Goal: Entertainment & Leisure: Consume media (video, audio)

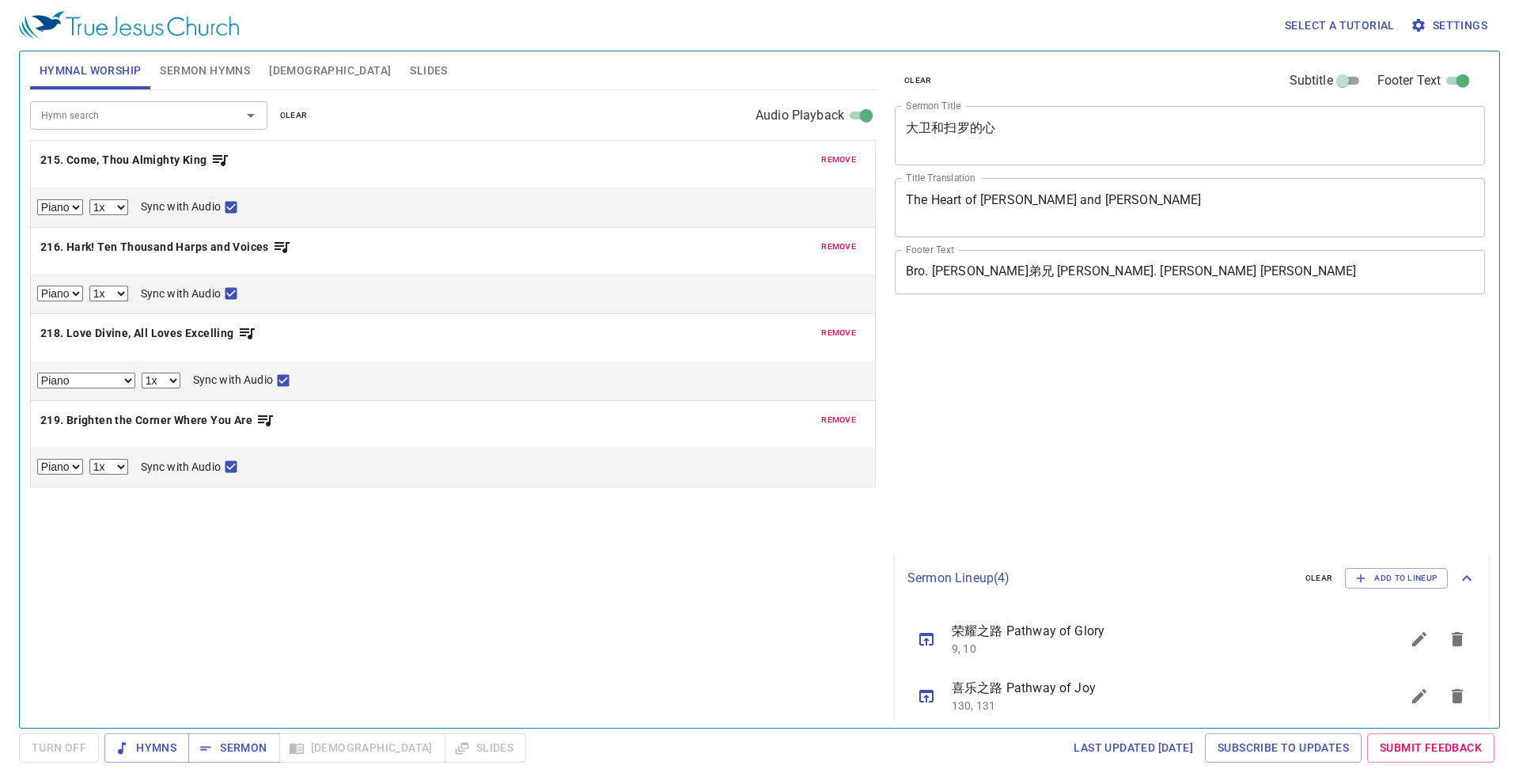
select select "1"
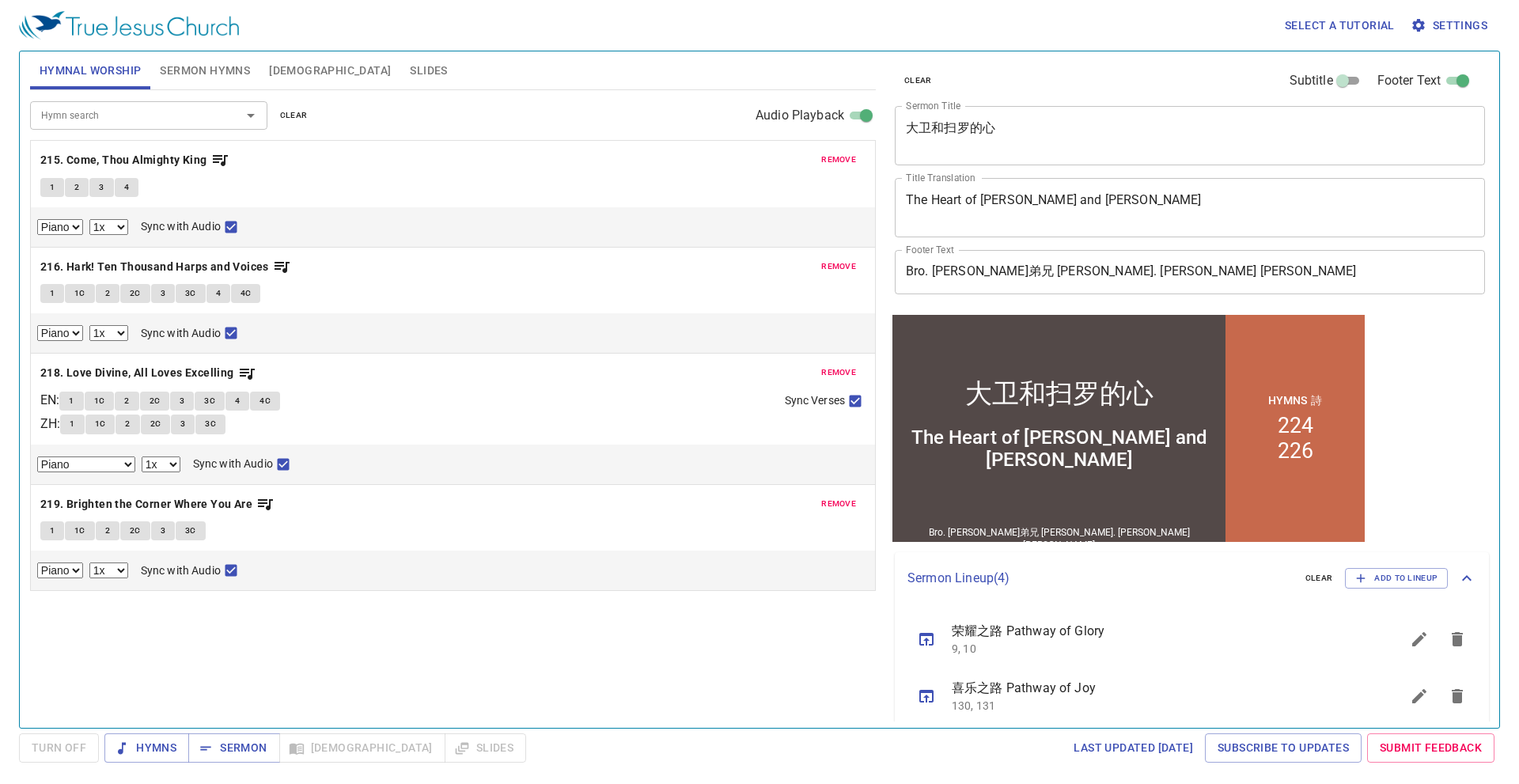
click at [400, 86] on button "Slides" at bounding box center [428, 70] width 56 height 38
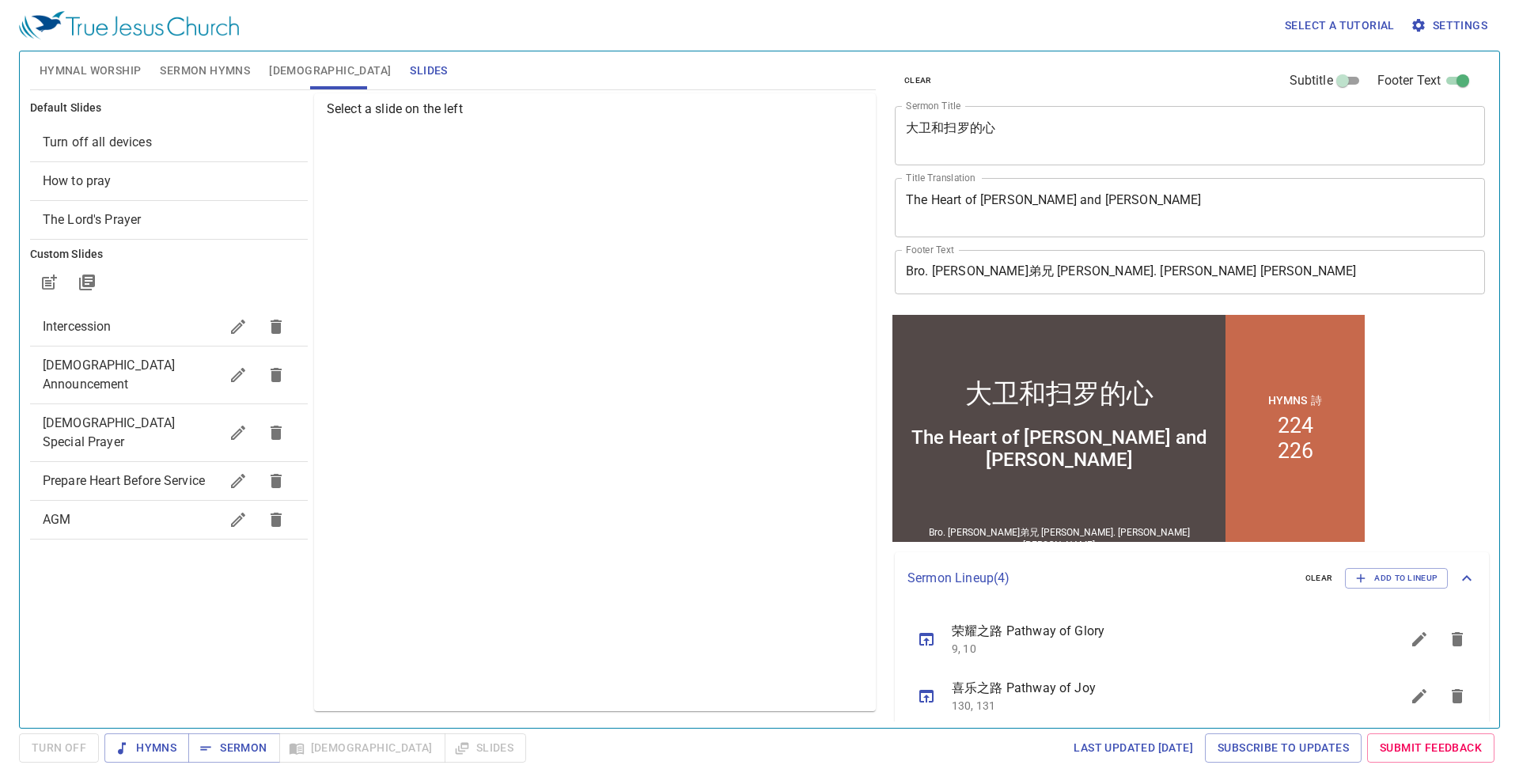
click at [166, 333] on span "Intercession" at bounding box center [131, 327] width 177 height 19
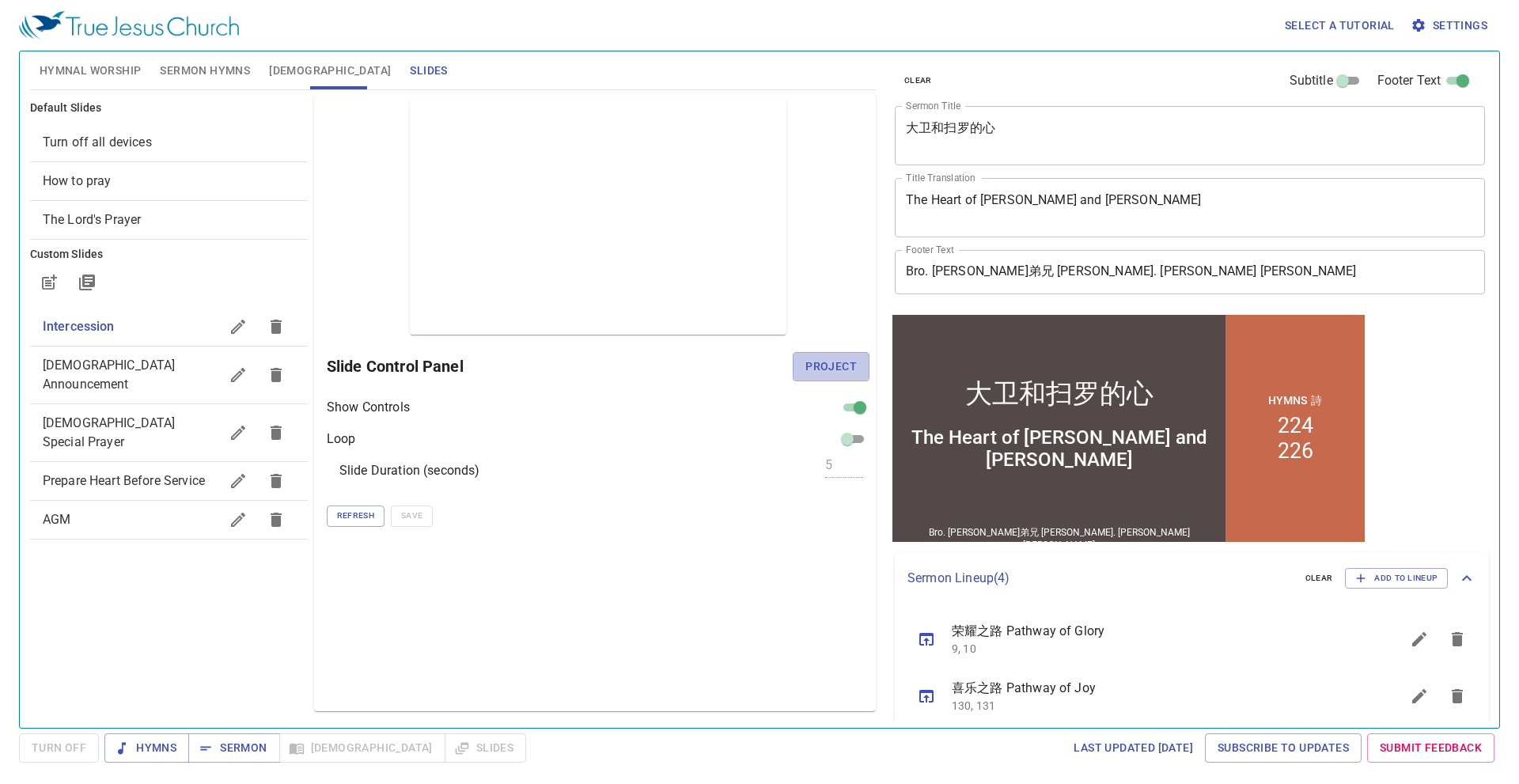
click at [812, 369] on span "Project" at bounding box center [831, 366] width 52 height 20
click at [110, 78] on span "Hymnal Worship" at bounding box center [90, 71] width 102 height 20
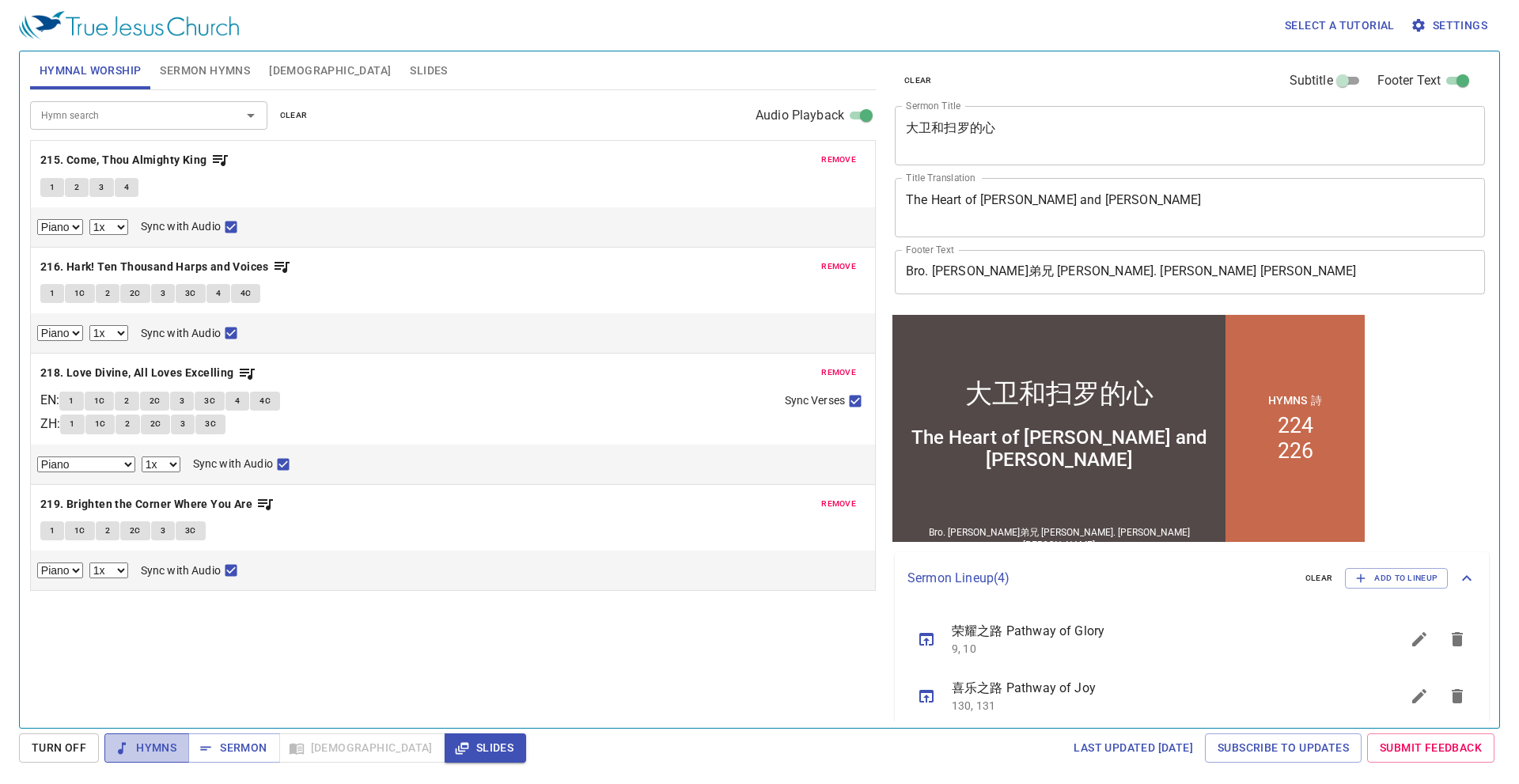
click at [148, 739] on span "Hymns" at bounding box center [147, 748] width 60 height 20
click at [86, 152] on b "215. Come, Thou Almighty King" at bounding box center [123, 160] width 167 height 20
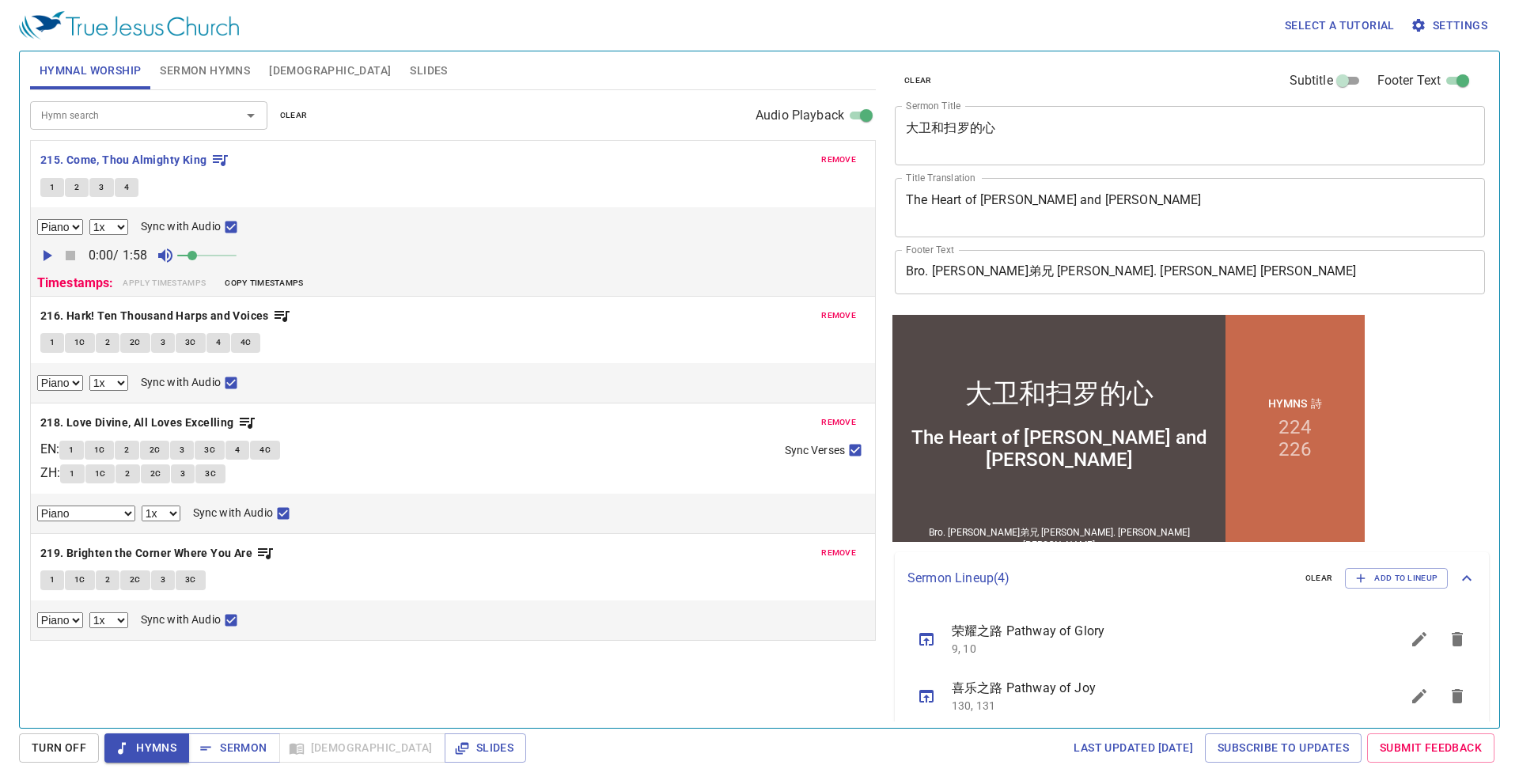
click at [56, 190] on button "1" at bounding box center [52, 188] width 23 height 19
checkbox input "false"
click at [110, 185] on button "3" at bounding box center [101, 188] width 23 height 19
click at [134, 188] on button "4" at bounding box center [126, 188] width 23 height 19
click at [149, 744] on span "Hymns" at bounding box center [147, 748] width 60 height 20
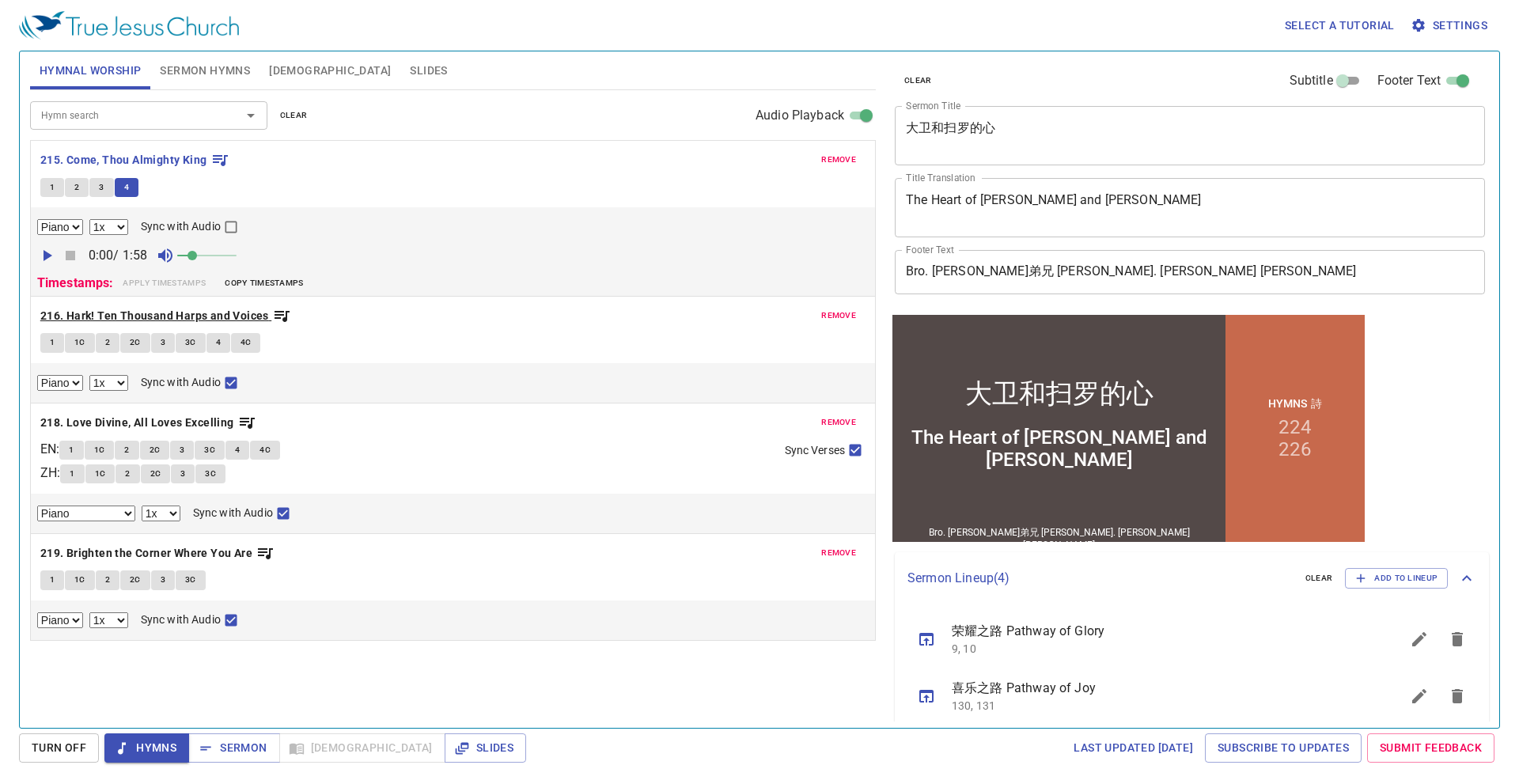
click at [158, 310] on b "216. Hark! Ten Thousand Harps and Voices" at bounding box center [154, 316] width 228 height 20
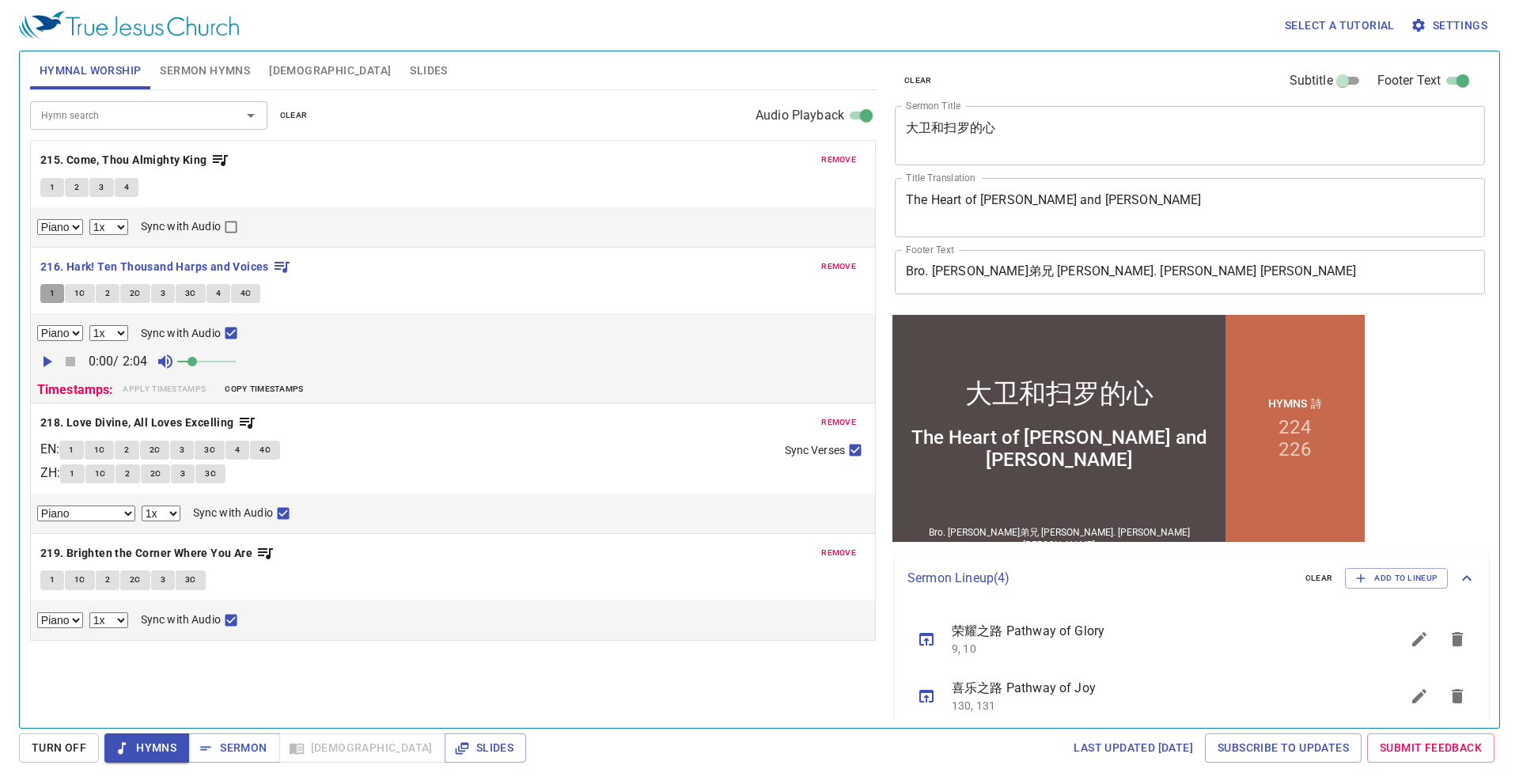
click at [61, 298] on button "1" at bounding box center [52, 294] width 23 height 19
checkbox input "false"
click at [86, 292] on button "1C" at bounding box center [79, 294] width 30 height 19
click at [106, 290] on span "2" at bounding box center [107, 294] width 5 height 15
click at [127, 289] on button "2C" at bounding box center [135, 294] width 30 height 19
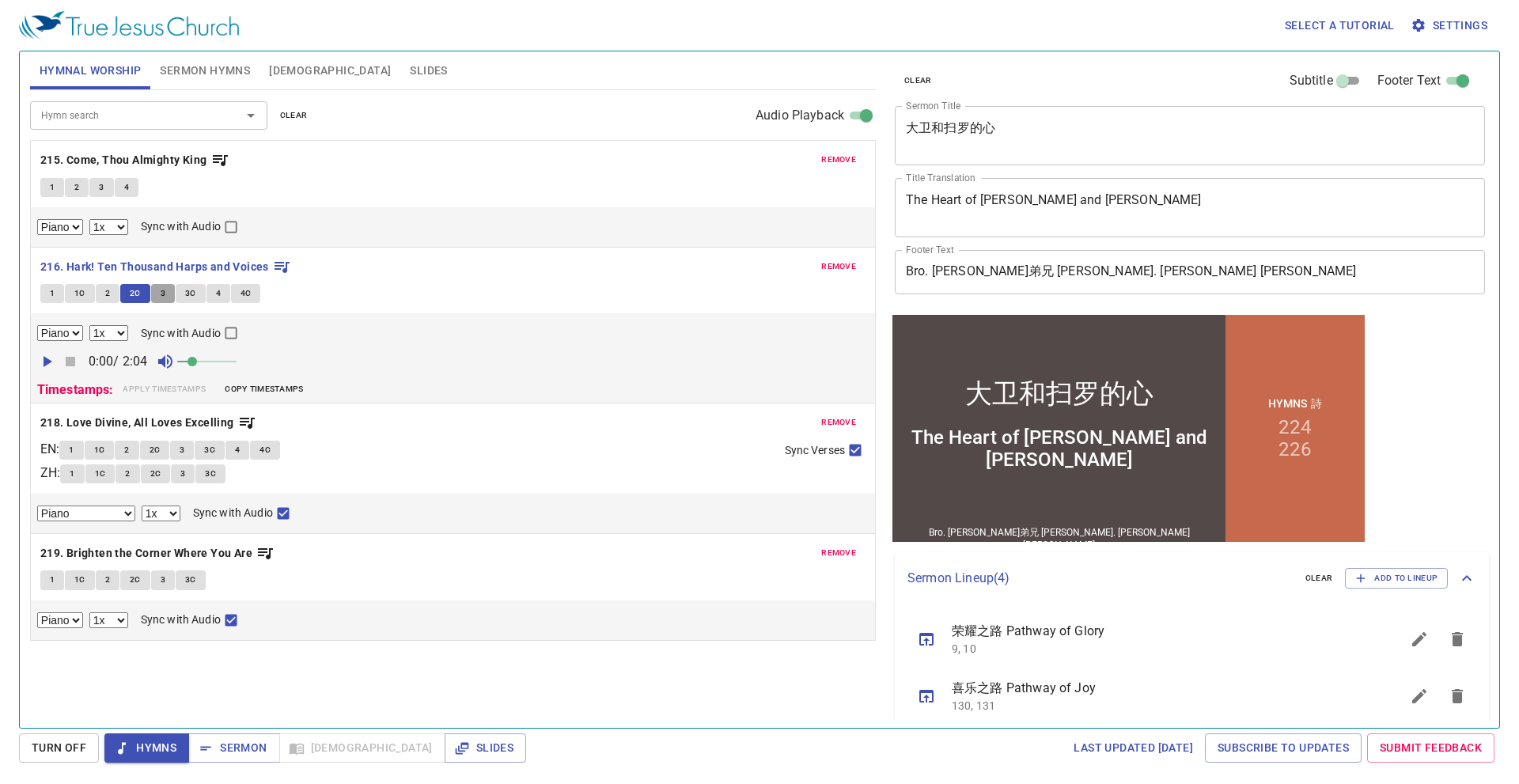
click at [158, 291] on button "3" at bounding box center [162, 294] width 23 height 19
click at [194, 290] on span "3C" at bounding box center [191, 294] width 11 height 15
click at [217, 290] on span "4" at bounding box center [219, 294] width 5 height 15
click at [242, 291] on span "4C" at bounding box center [246, 294] width 11 height 15
click at [159, 738] on span "Hymns" at bounding box center [147, 748] width 60 height 20
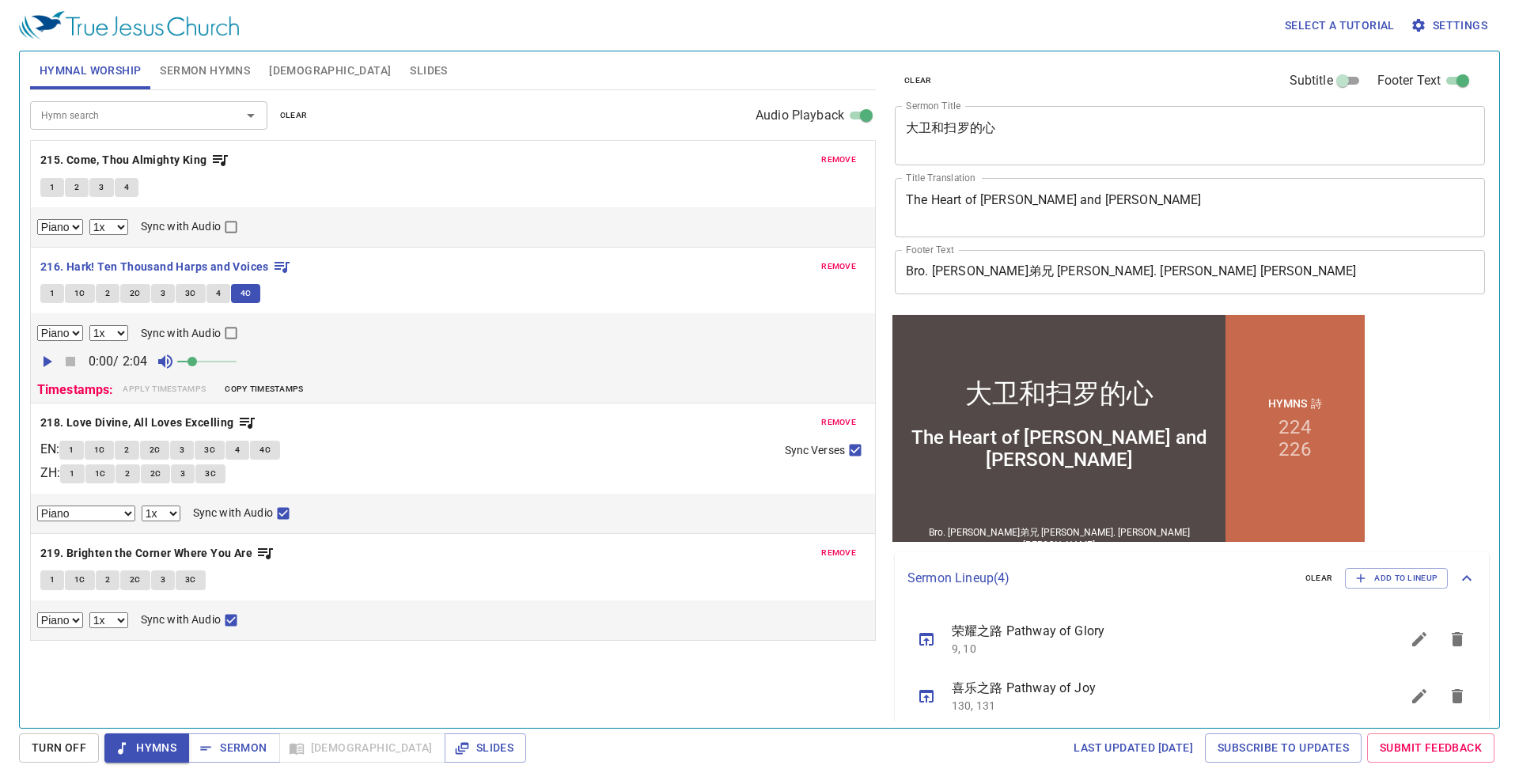
click at [104, 431] on b "218. Love Divine, All Loves Excelling" at bounding box center [137, 423] width 194 height 20
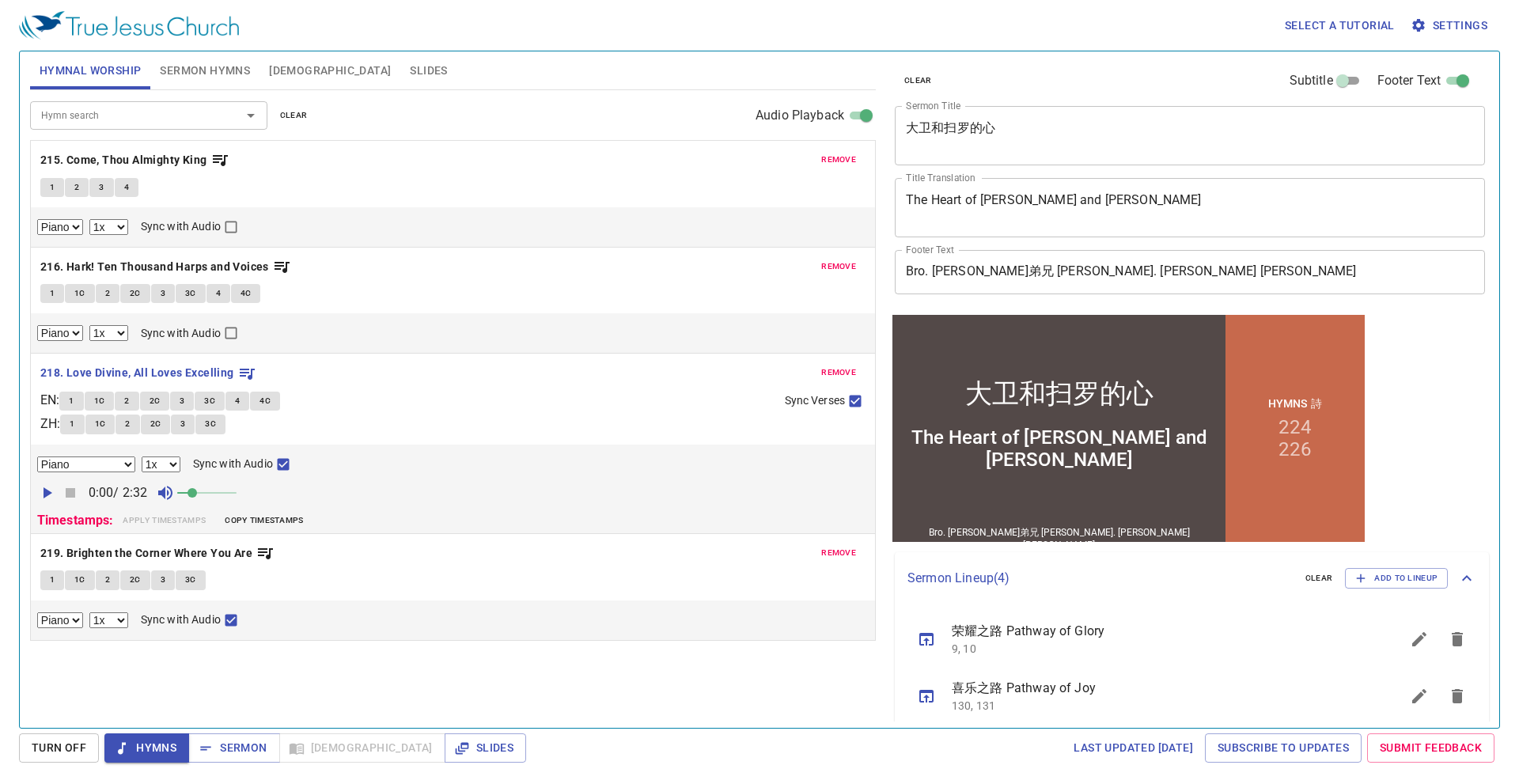
click at [83, 399] on button "1" at bounding box center [71, 401] width 23 height 19
checkbox input "false"
click at [138, 742] on span "Hymns" at bounding box center [147, 748] width 60 height 20
click at [233, 557] on b "219. Brighten the Corner Where You Are" at bounding box center [146, 553] width 212 height 20
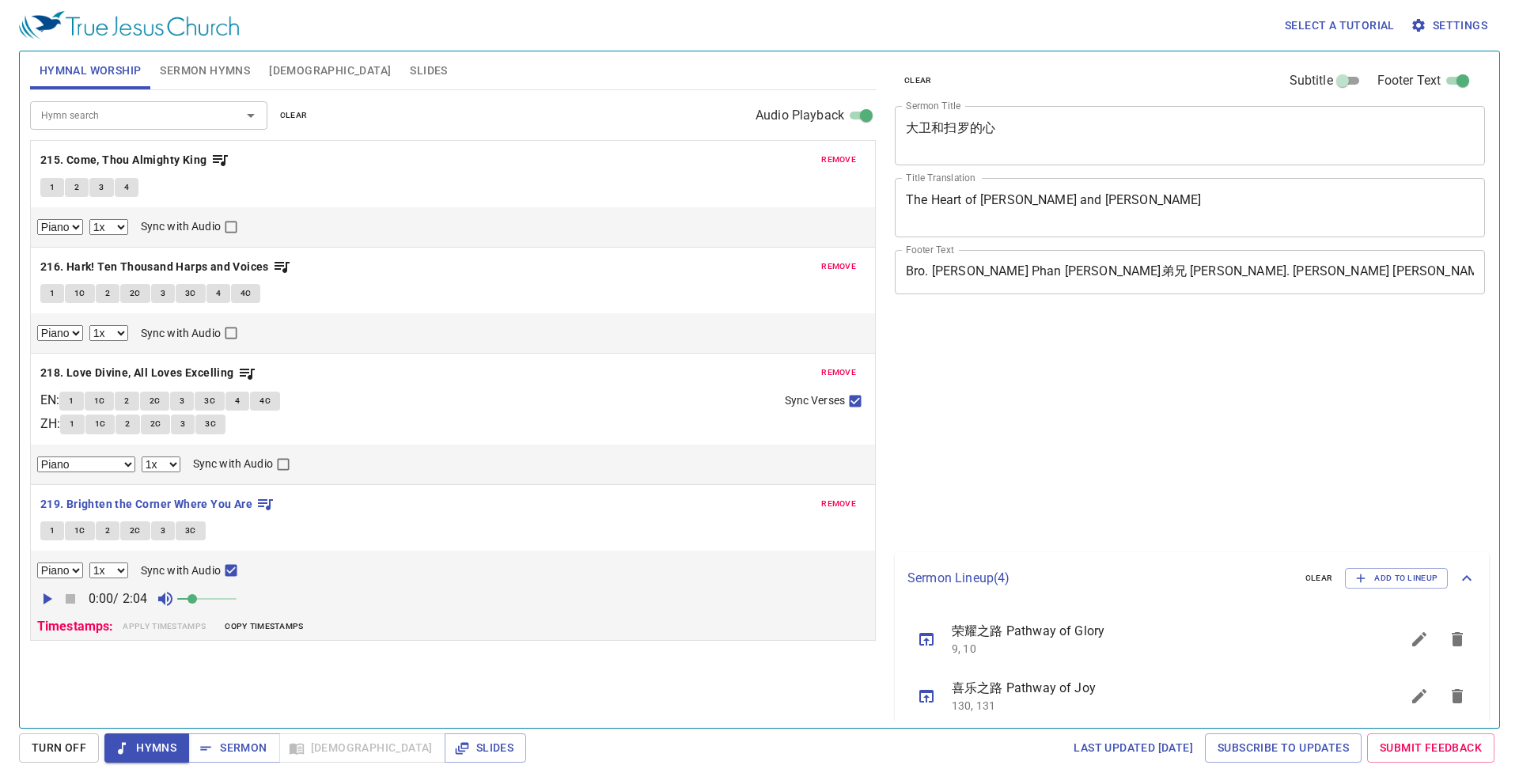
select select "1"
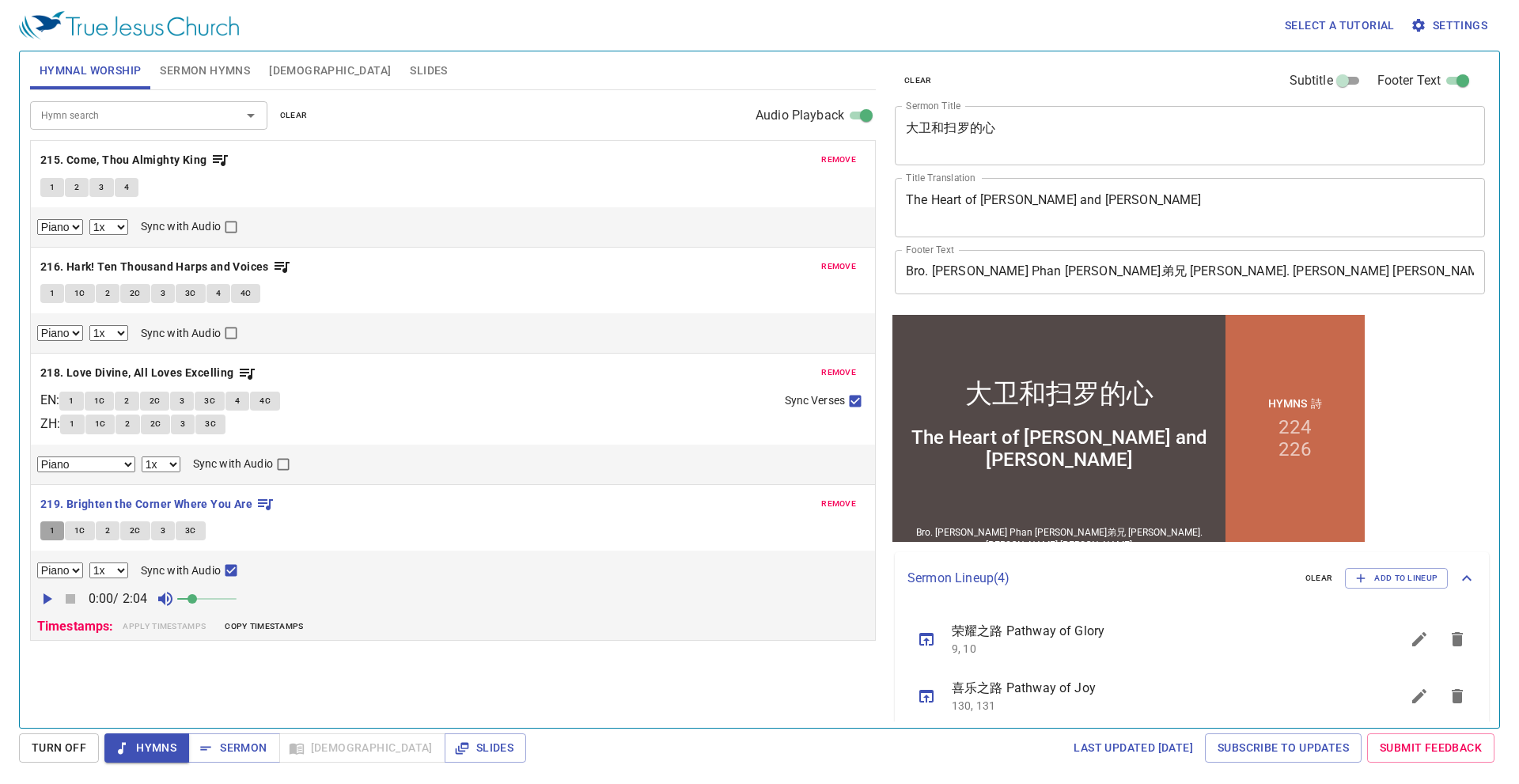
click at [62, 536] on button "1" at bounding box center [52, 531] width 23 height 19
checkbox input "false"
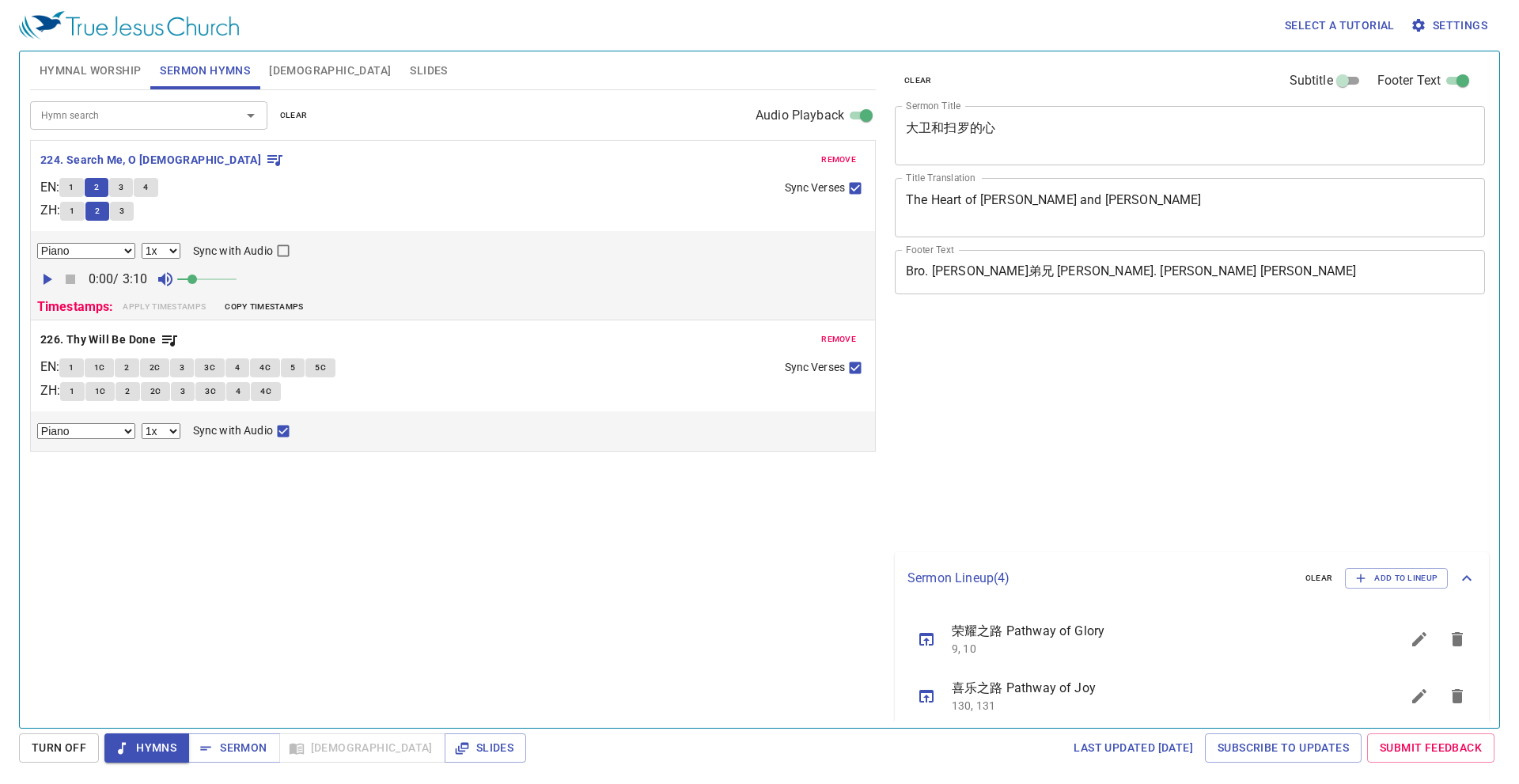
select select "1"
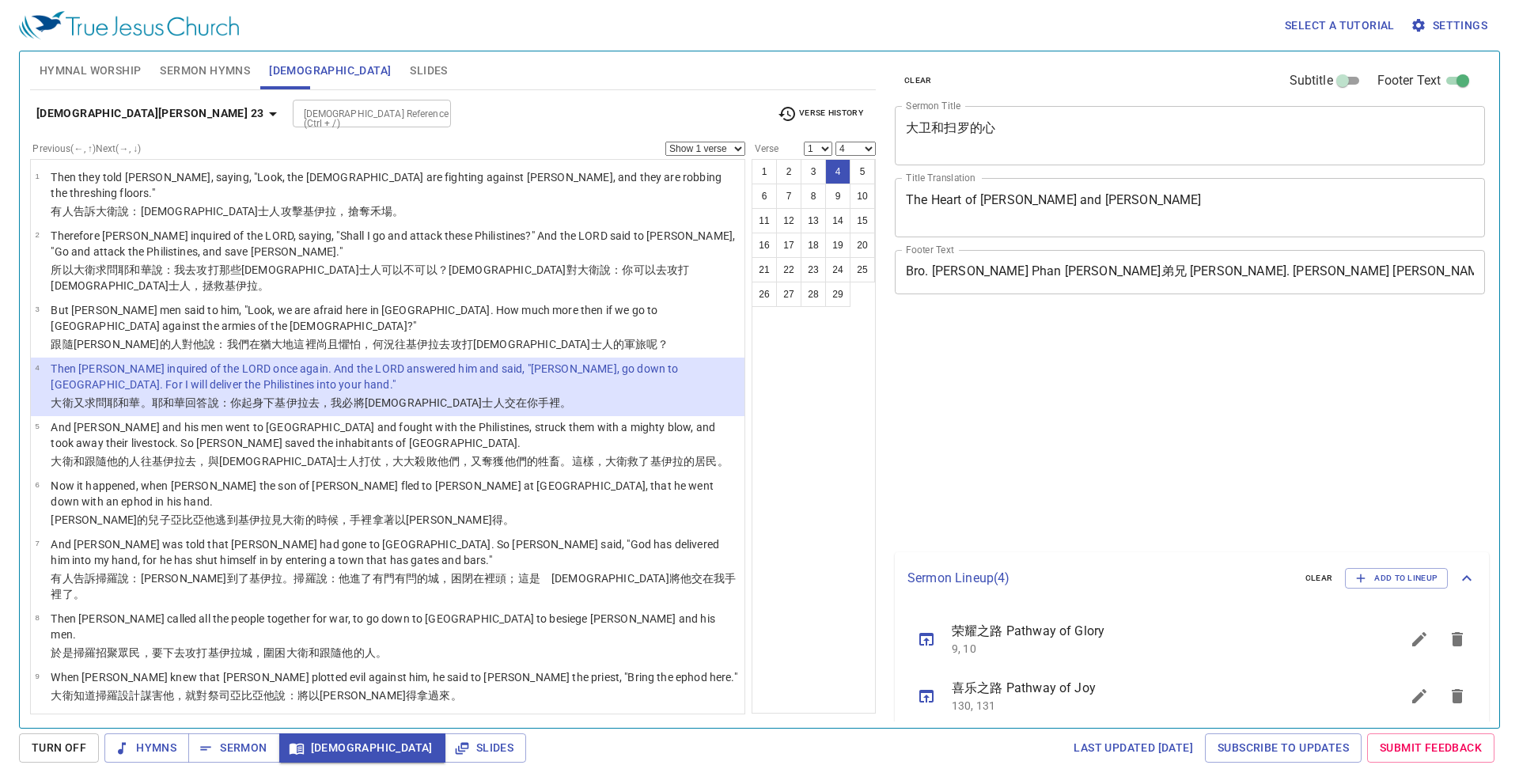
select select "4"
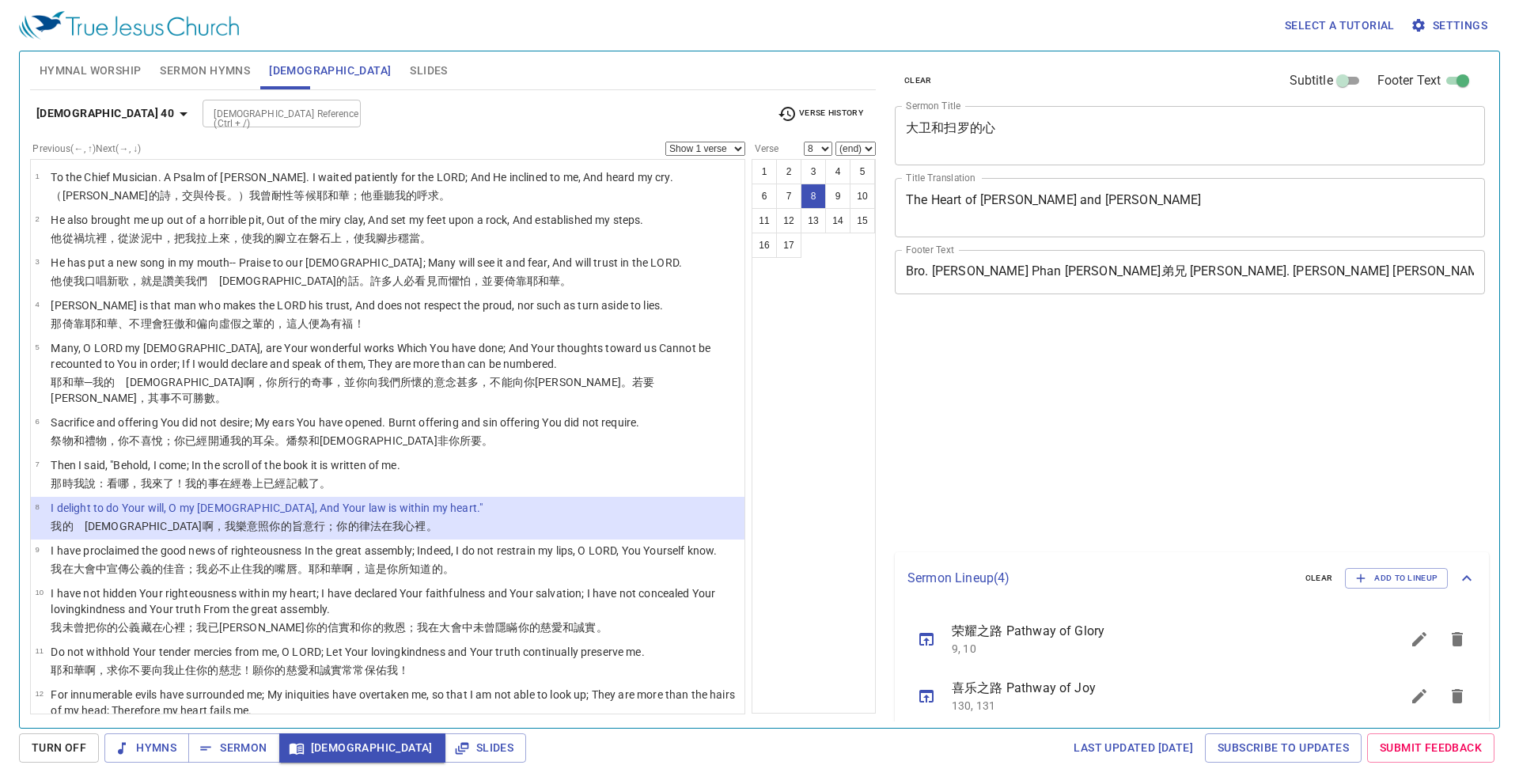
select select "8"
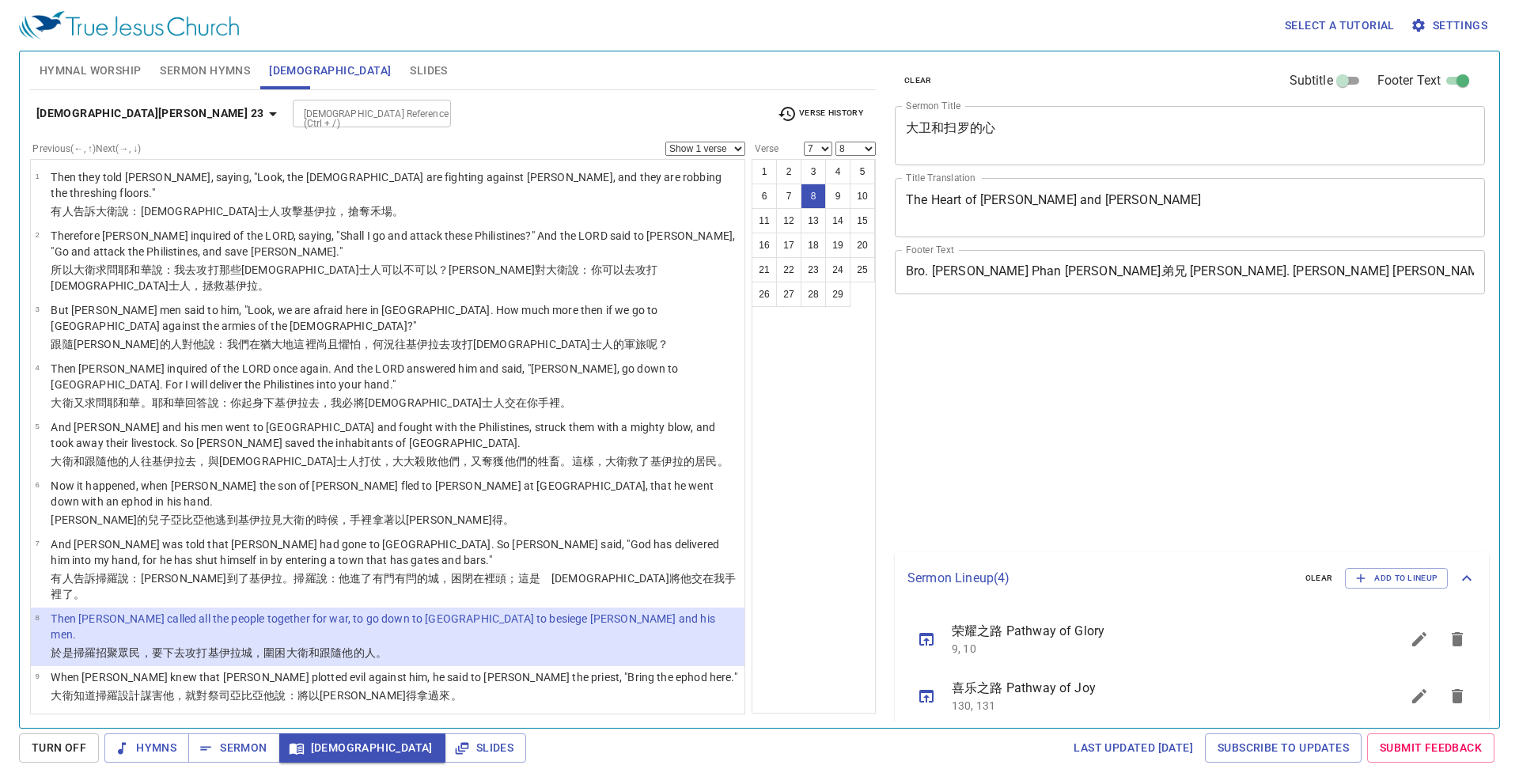
select select "7"
select select "8"
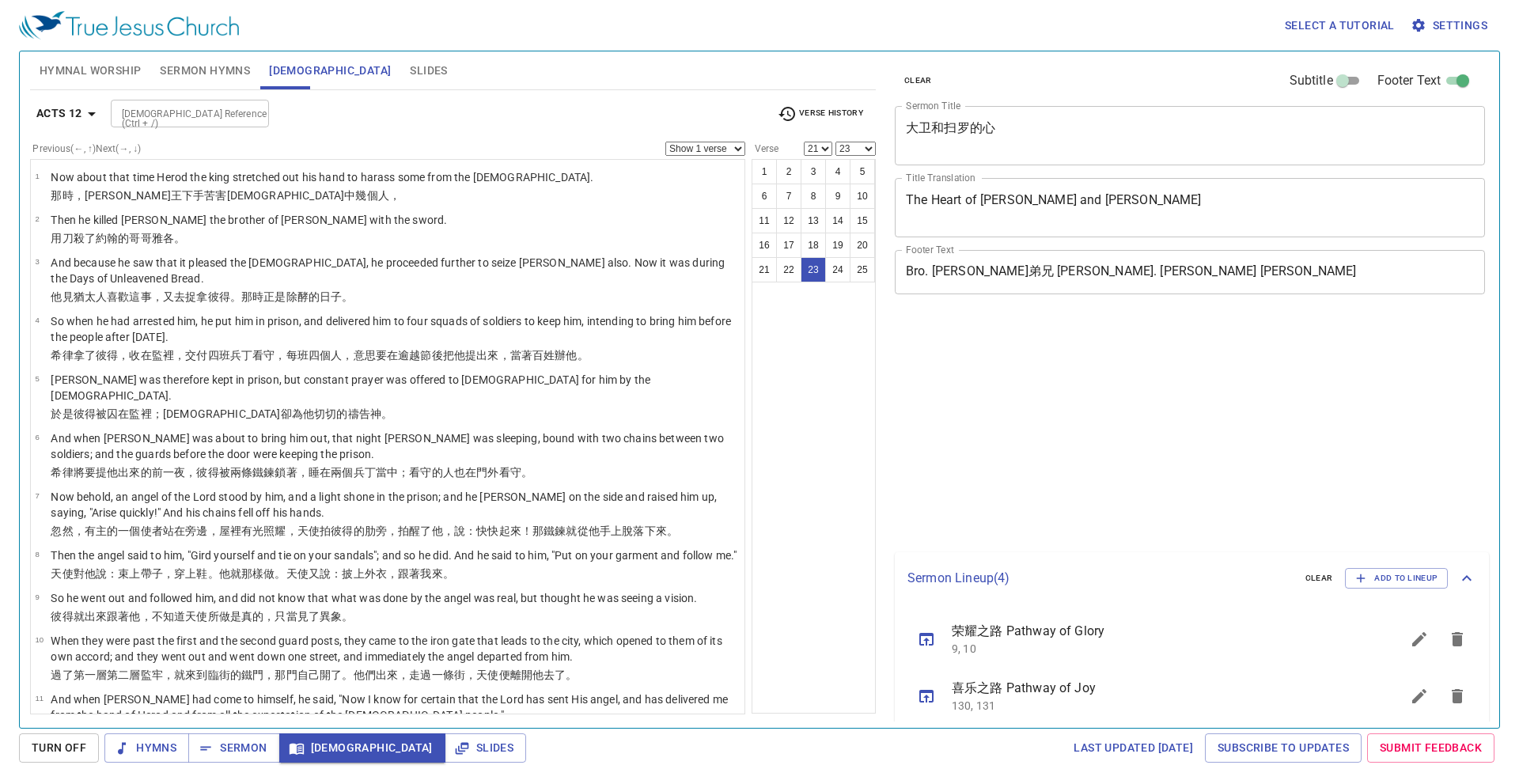
select select "21"
select select "23"
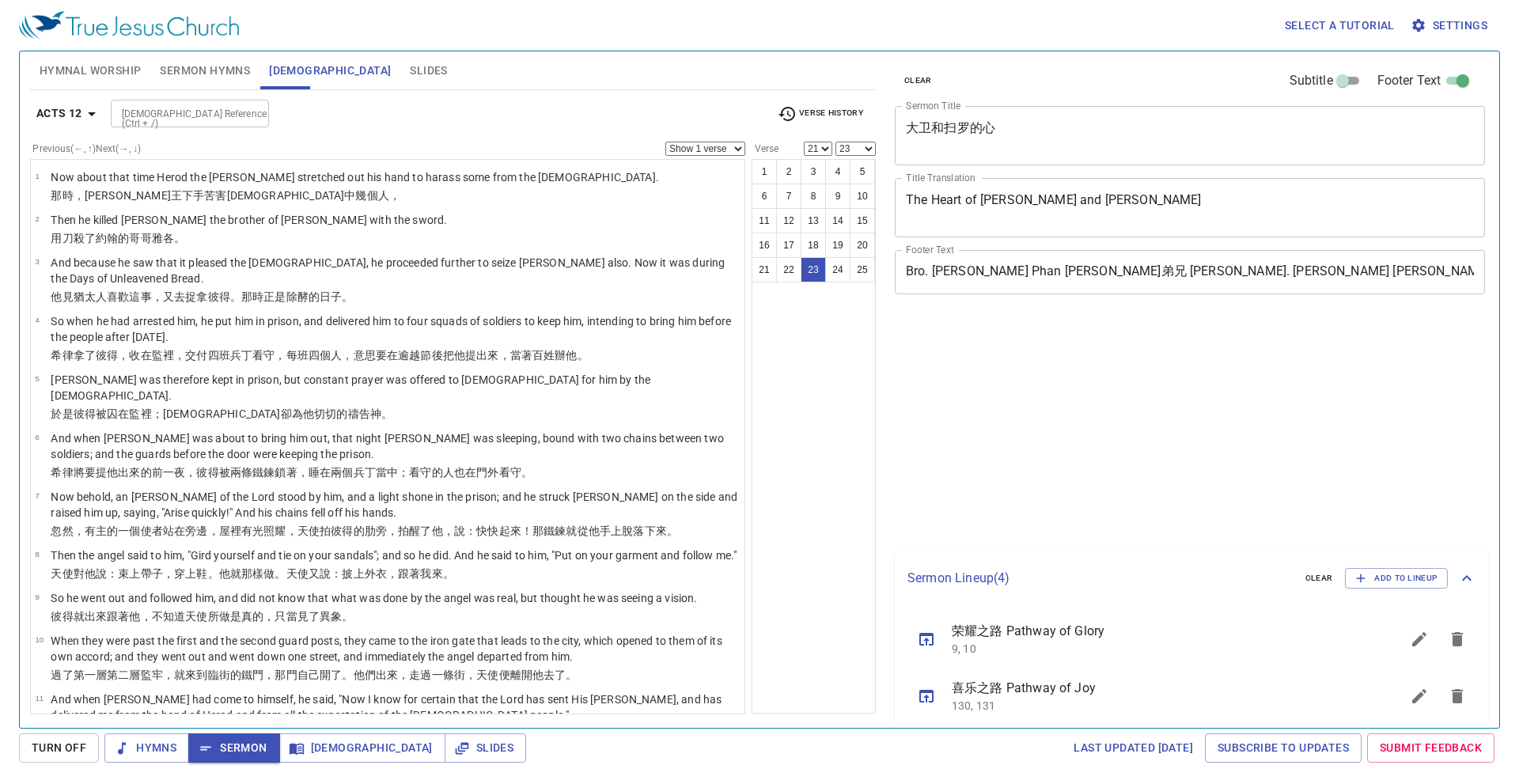
select select "21"
select select "23"
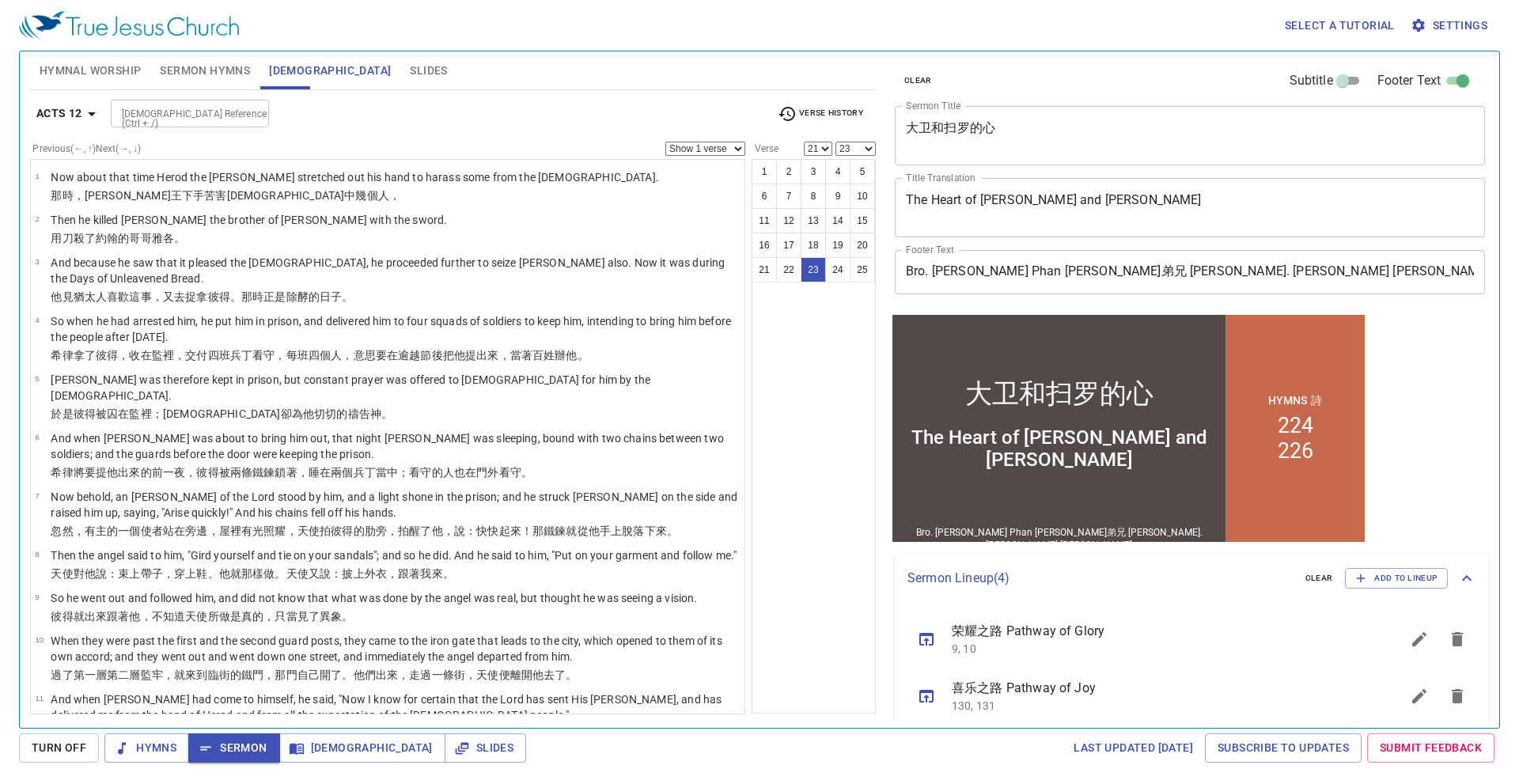
scroll to position [732, 0]
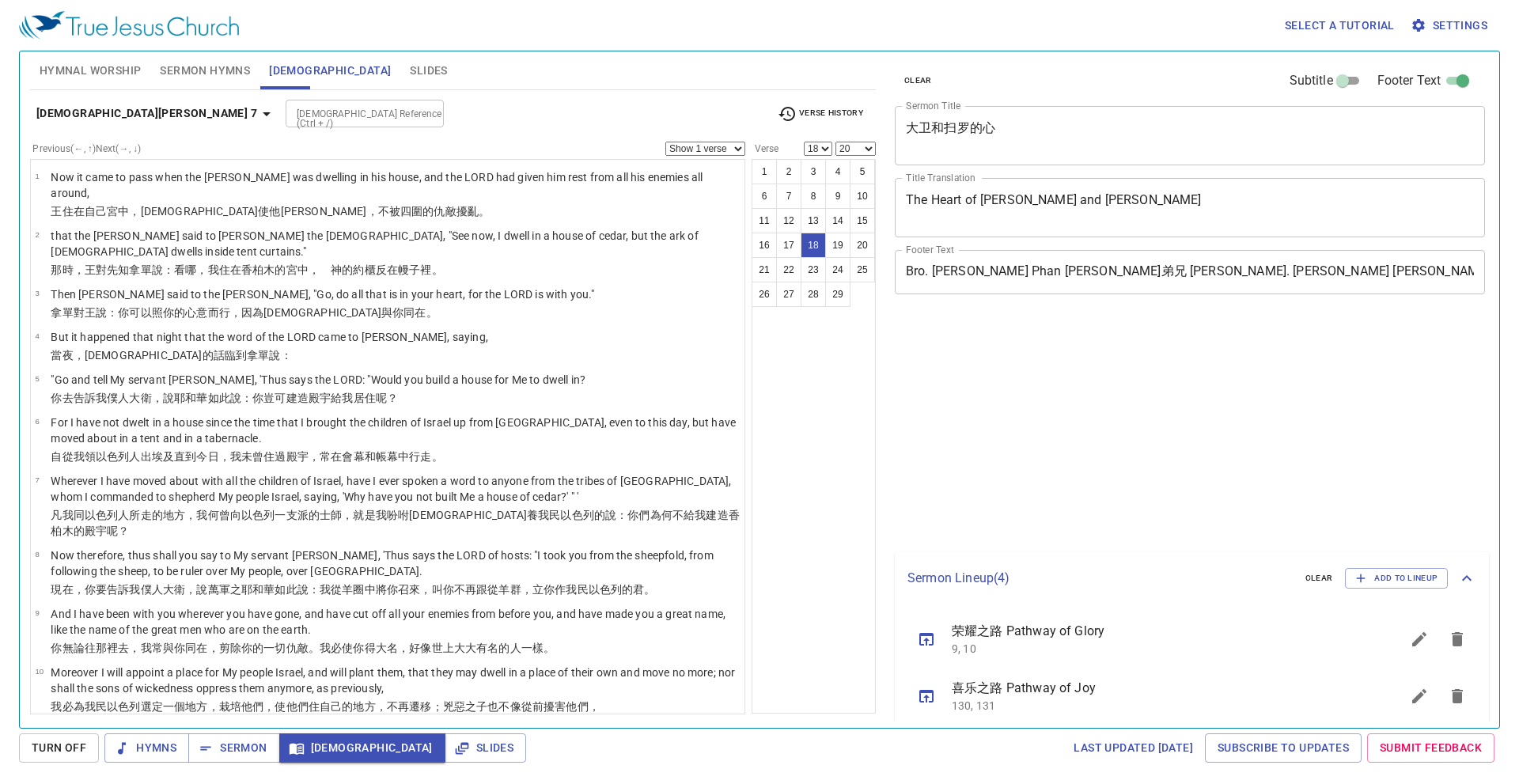
select select "18"
select select "20"
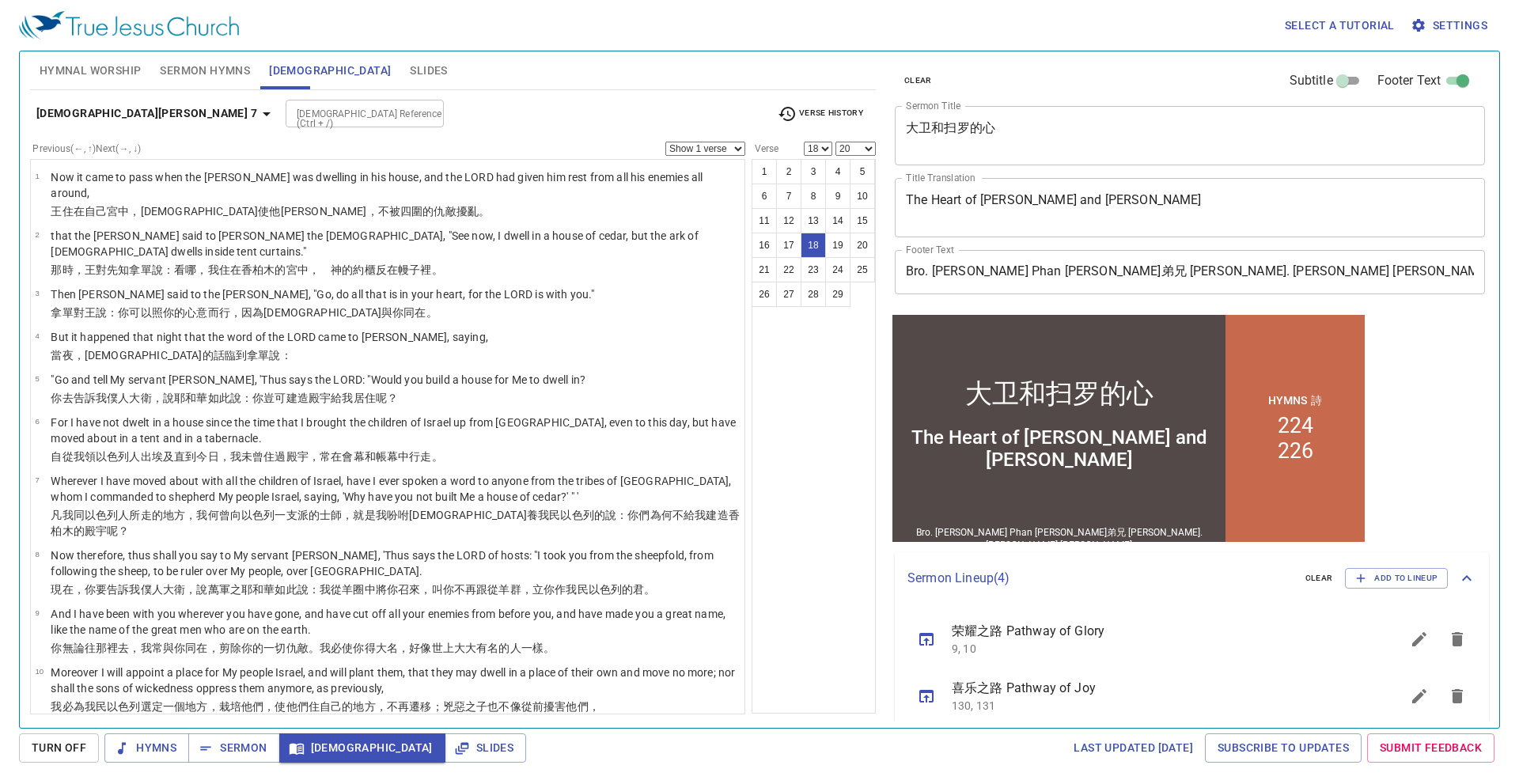
scroll to position [791, 0]
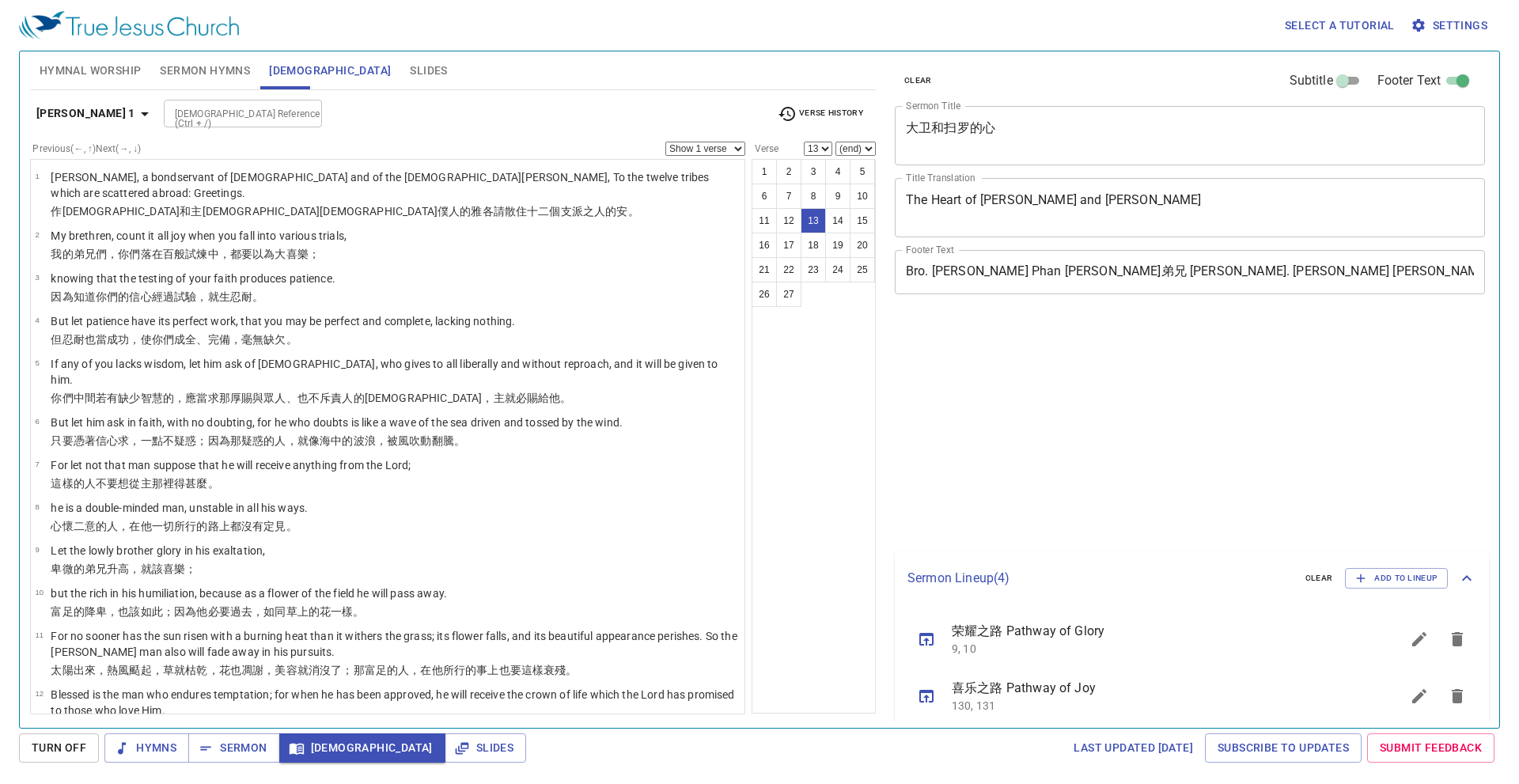
select select "13"
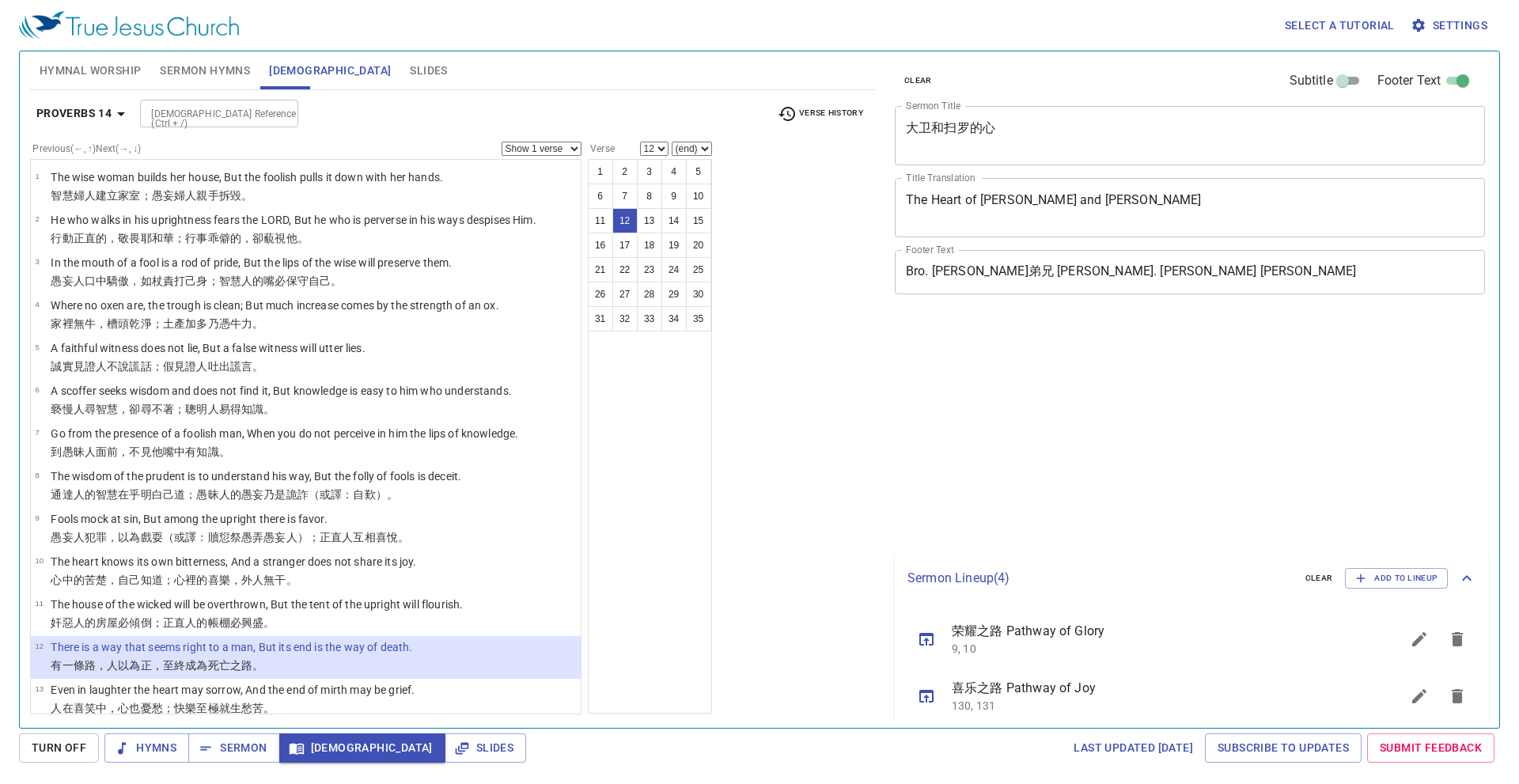
select select "12"
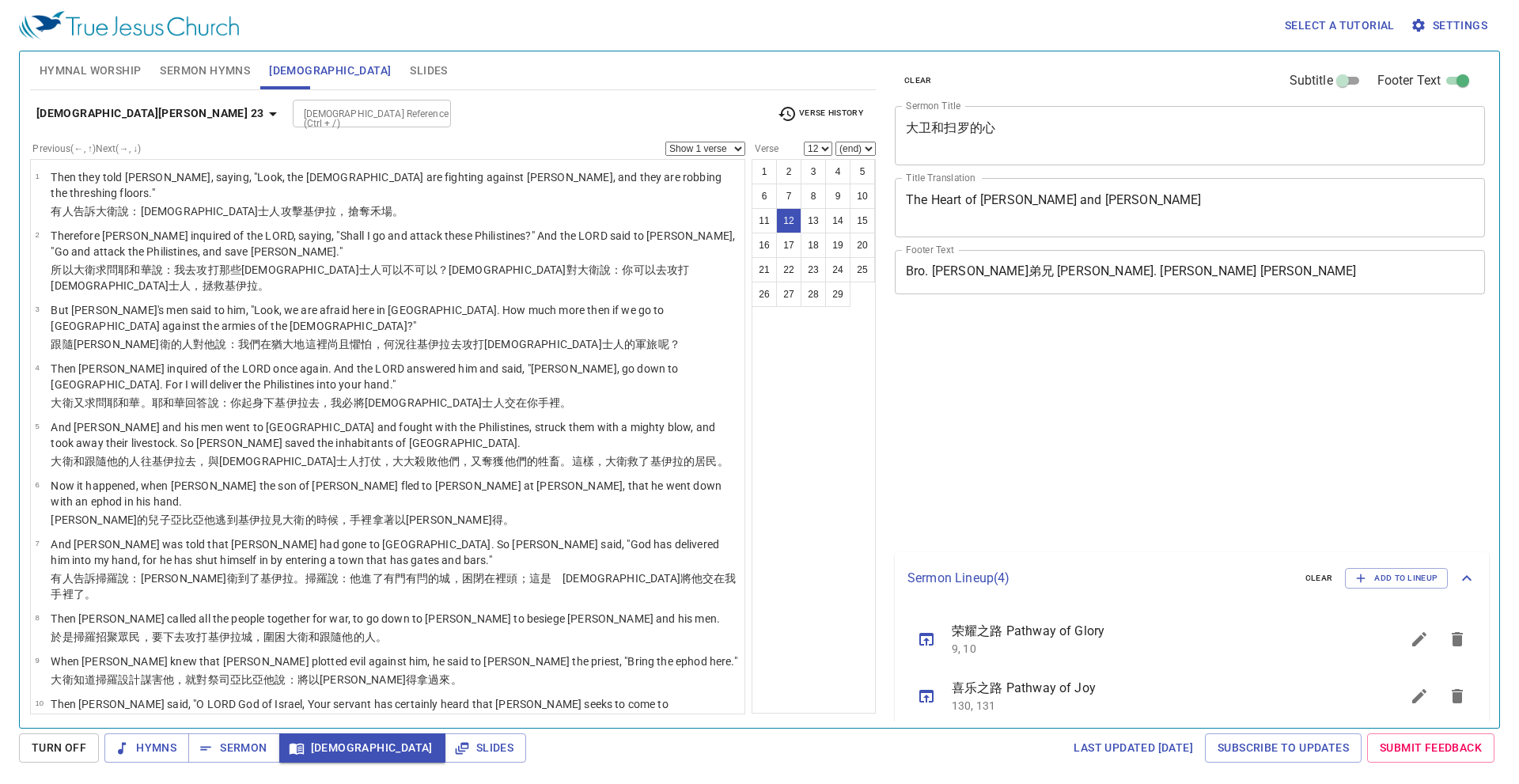
select select "12"
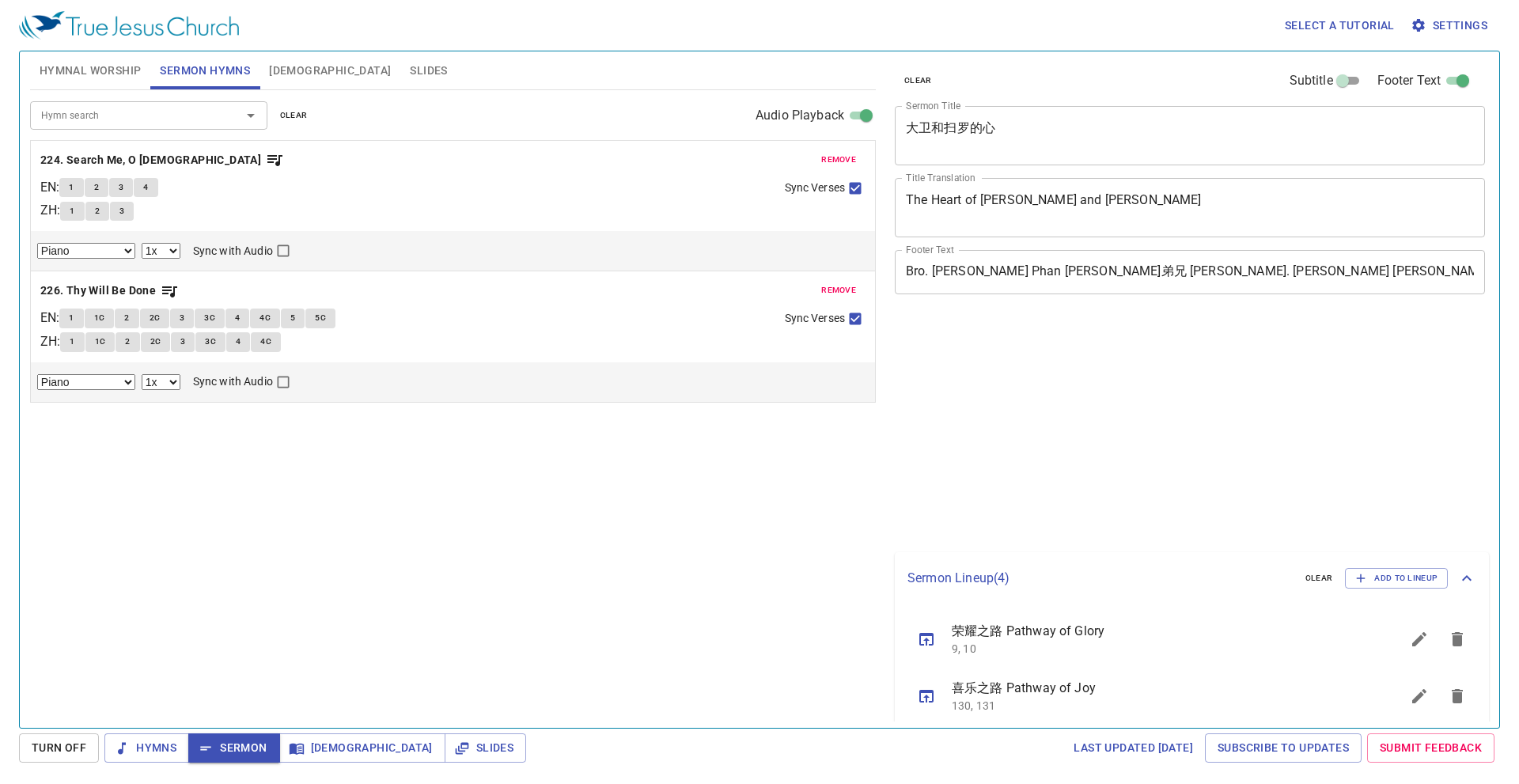
select select "1"
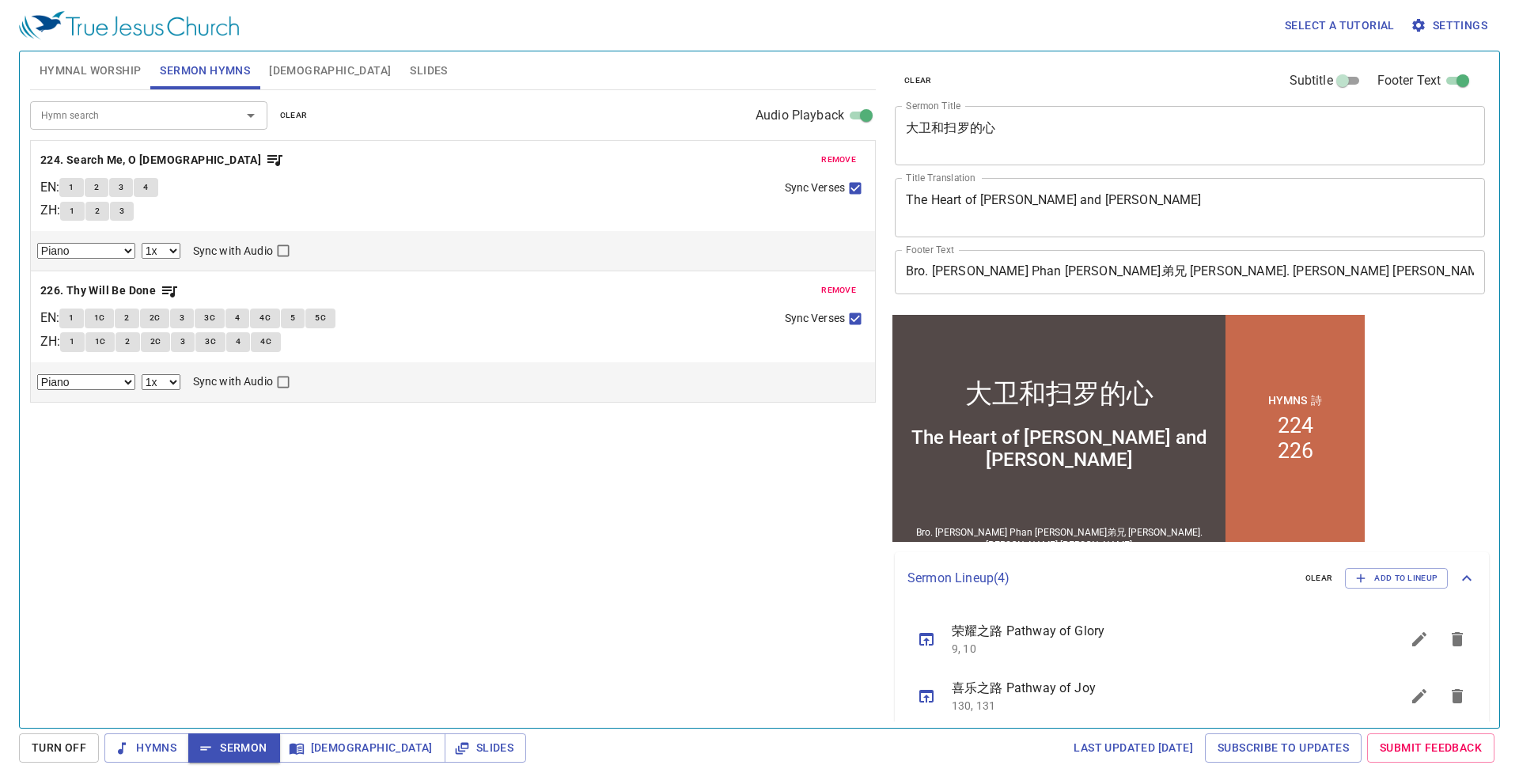
click at [410, 71] on span "Slides" at bounding box center [428, 71] width 37 height 20
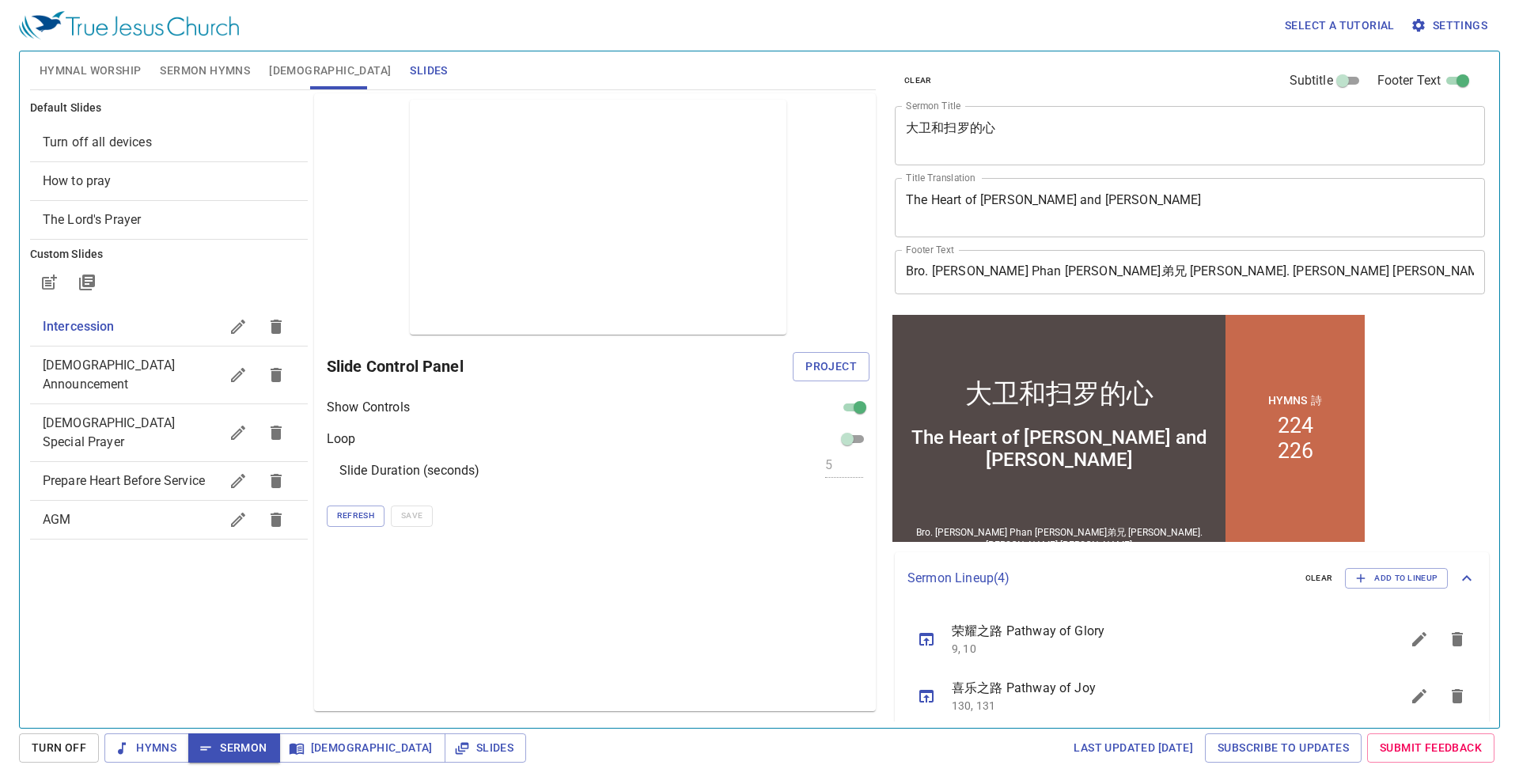
click at [410, 69] on span "Slides" at bounding box center [428, 71] width 37 height 20
